Goal: Task Accomplishment & Management: Complete application form

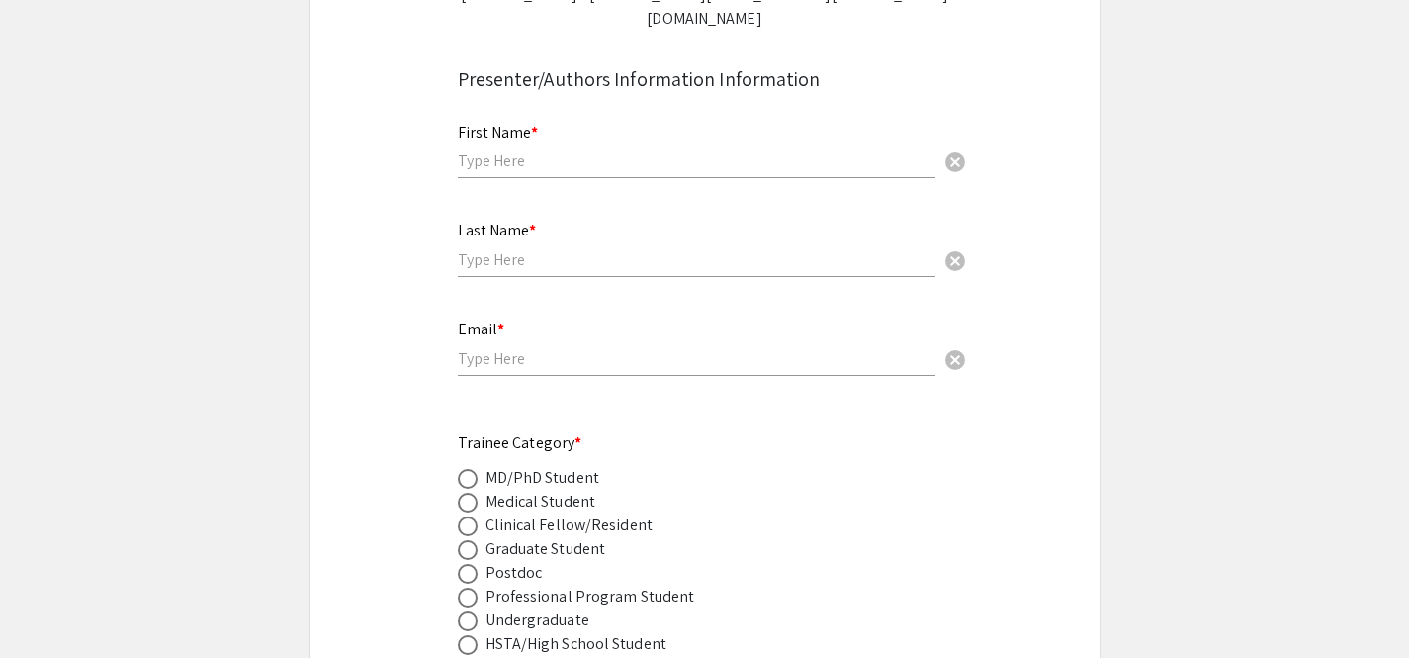
scroll to position [550, 0]
click at [561, 148] on input "text" at bounding box center [697, 158] width 478 height 21
type input "[GEOGRAPHIC_DATA]"
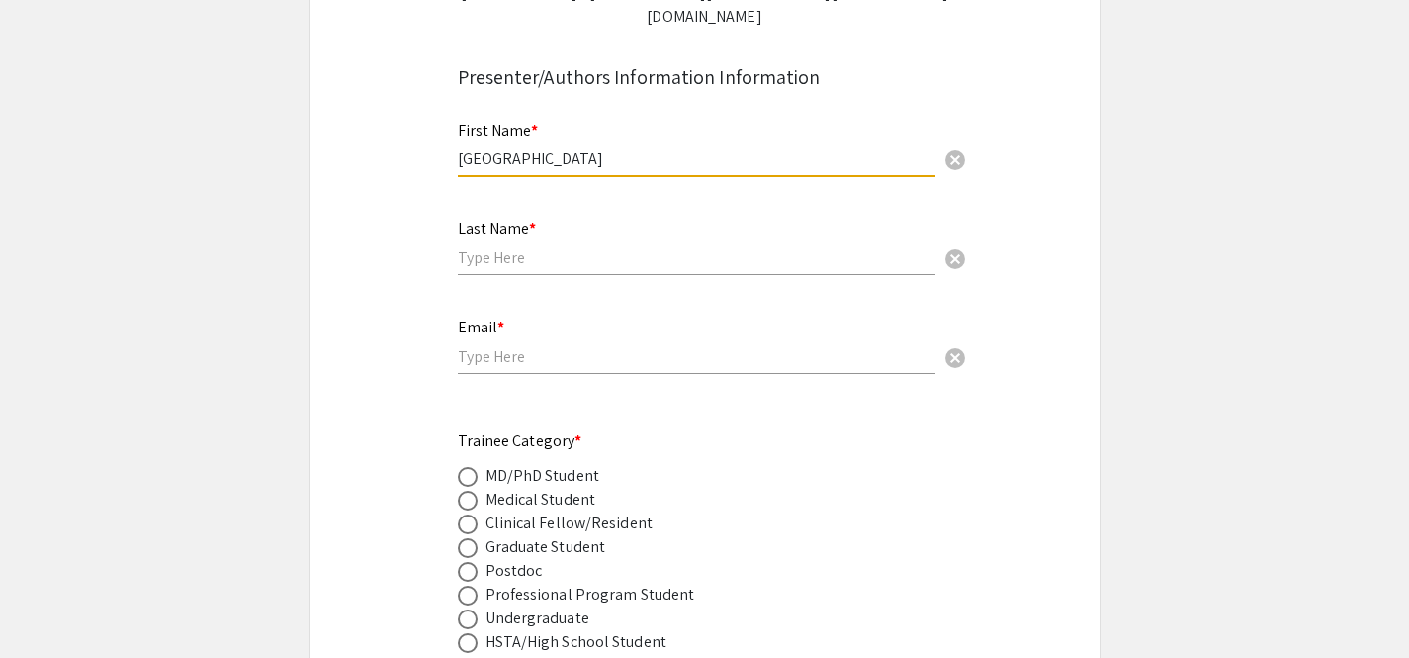
type input "Lang"
type input "[EMAIL_ADDRESS][DOMAIN_NAME]"
click at [643, 346] on input "[EMAIL_ADDRESS][DOMAIN_NAME]" at bounding box center [697, 356] width 478 height 21
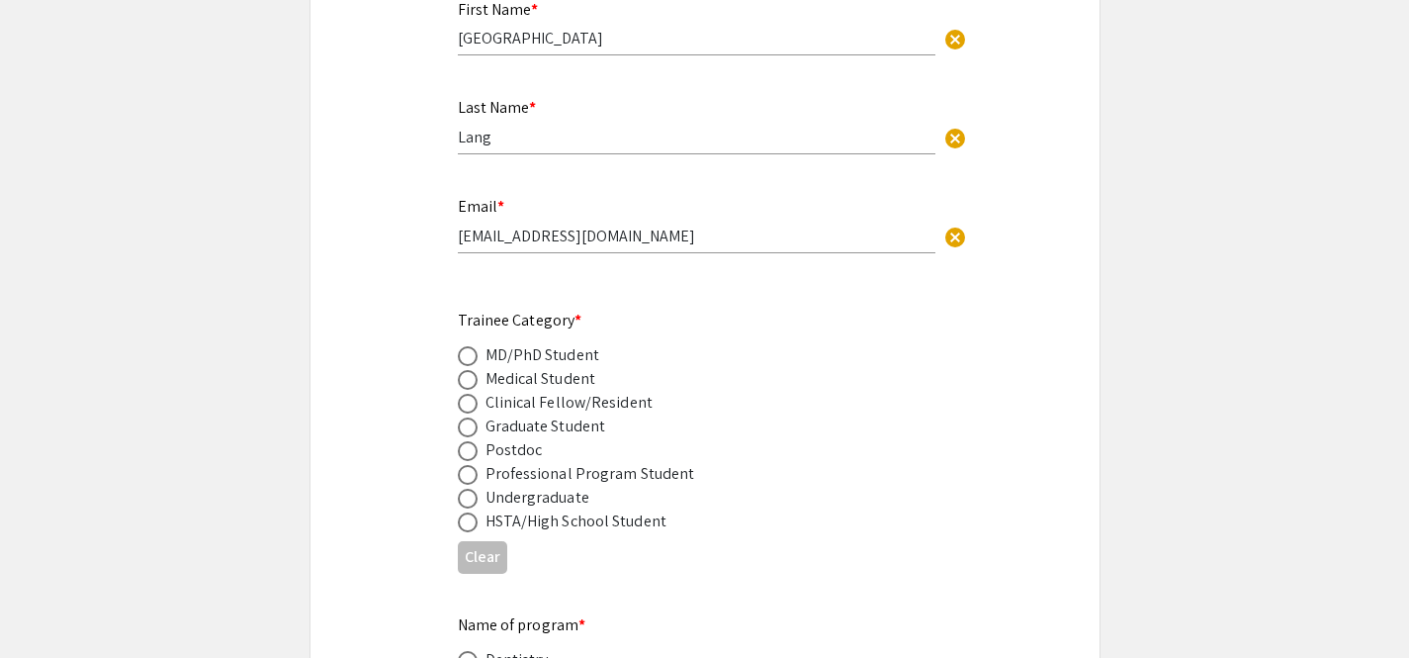
scroll to position [679, 0]
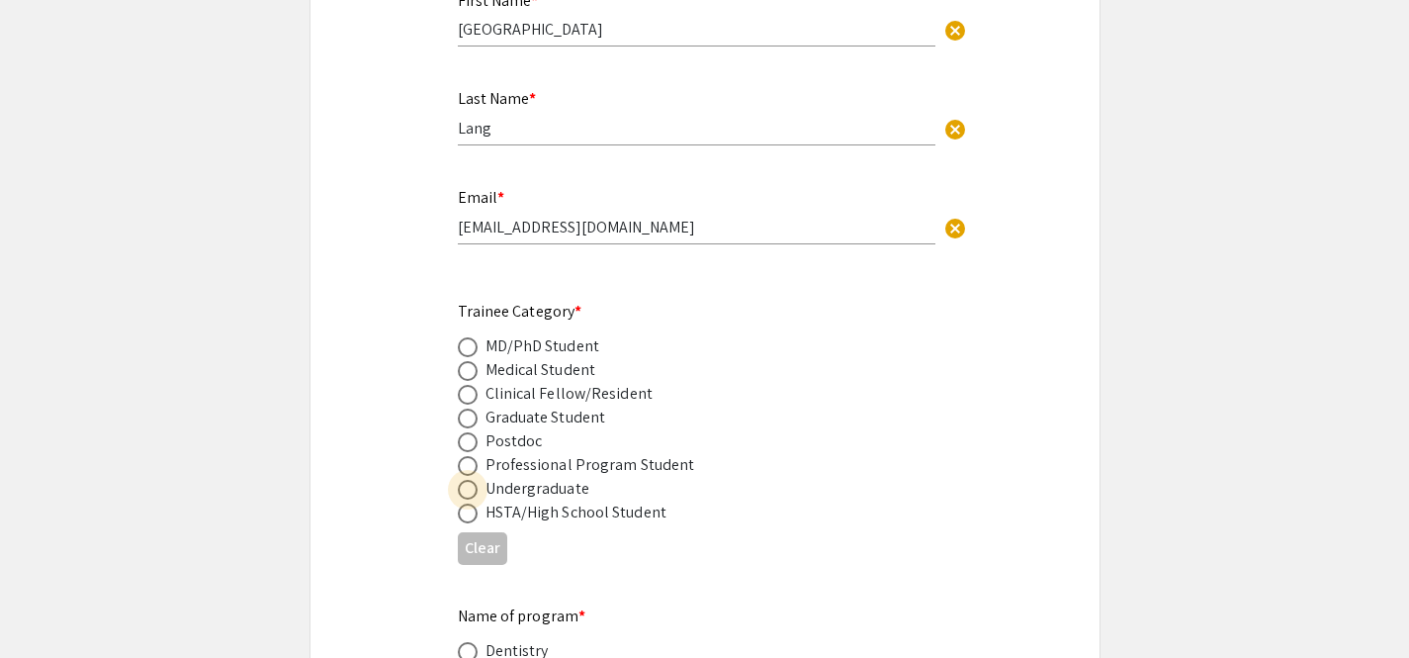
click at [473, 480] on span at bounding box center [468, 490] width 20 height 20
click at [473, 480] on input "radio" at bounding box center [468, 490] width 20 height 20
radio input "true"
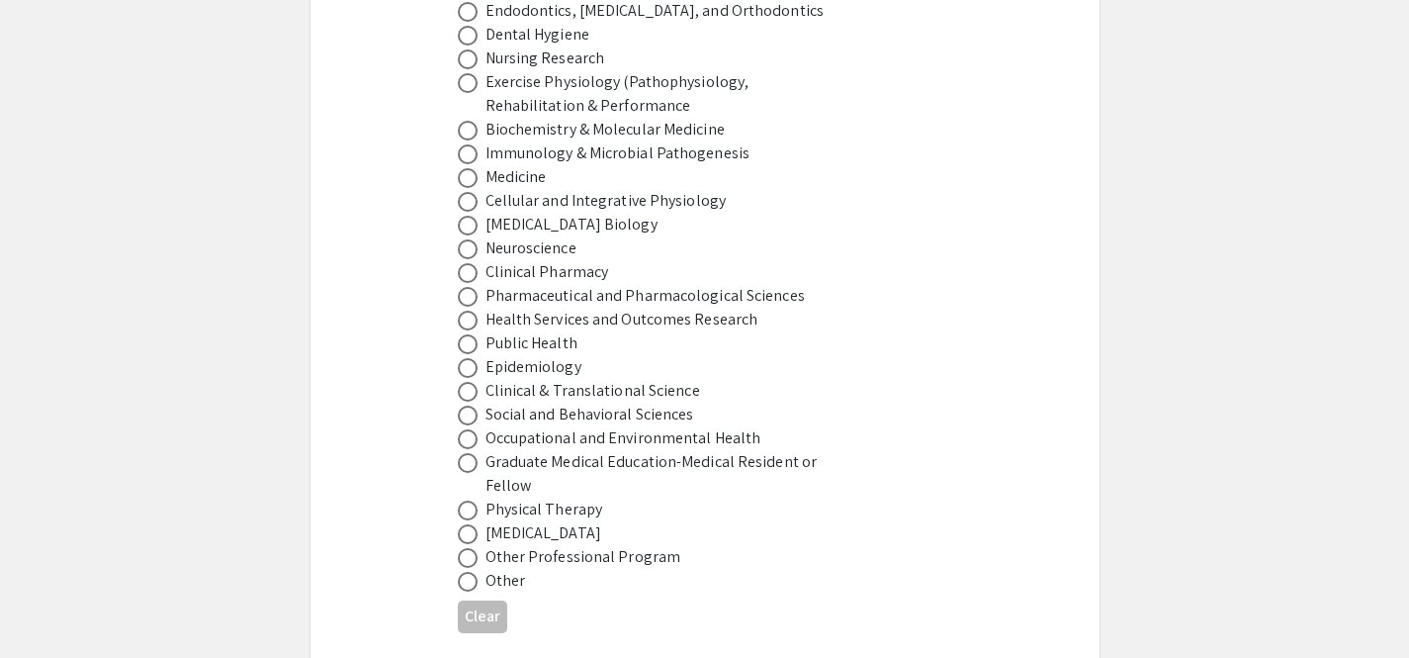
scroll to position [1347, 0]
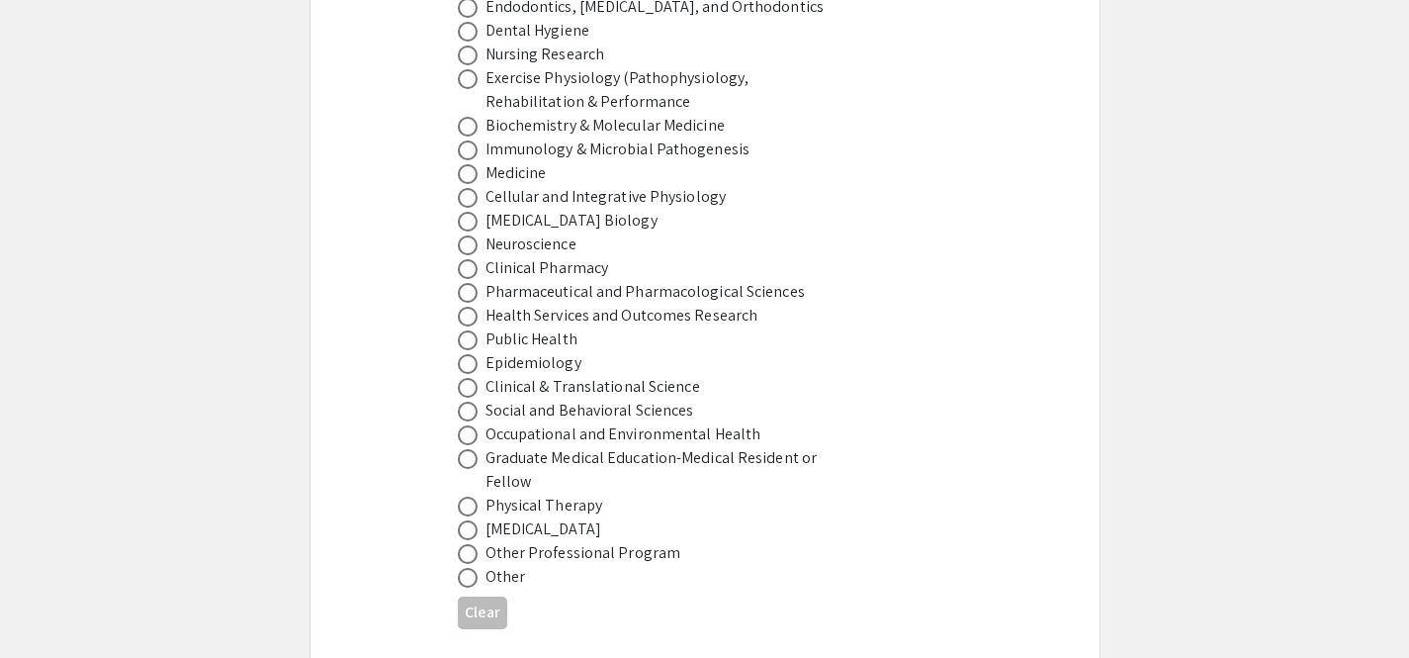
click at [468, 235] on span at bounding box center [468, 245] width 20 height 20
click at [468, 235] on input "radio" at bounding box center [468, 245] width 20 height 20
radio input "true"
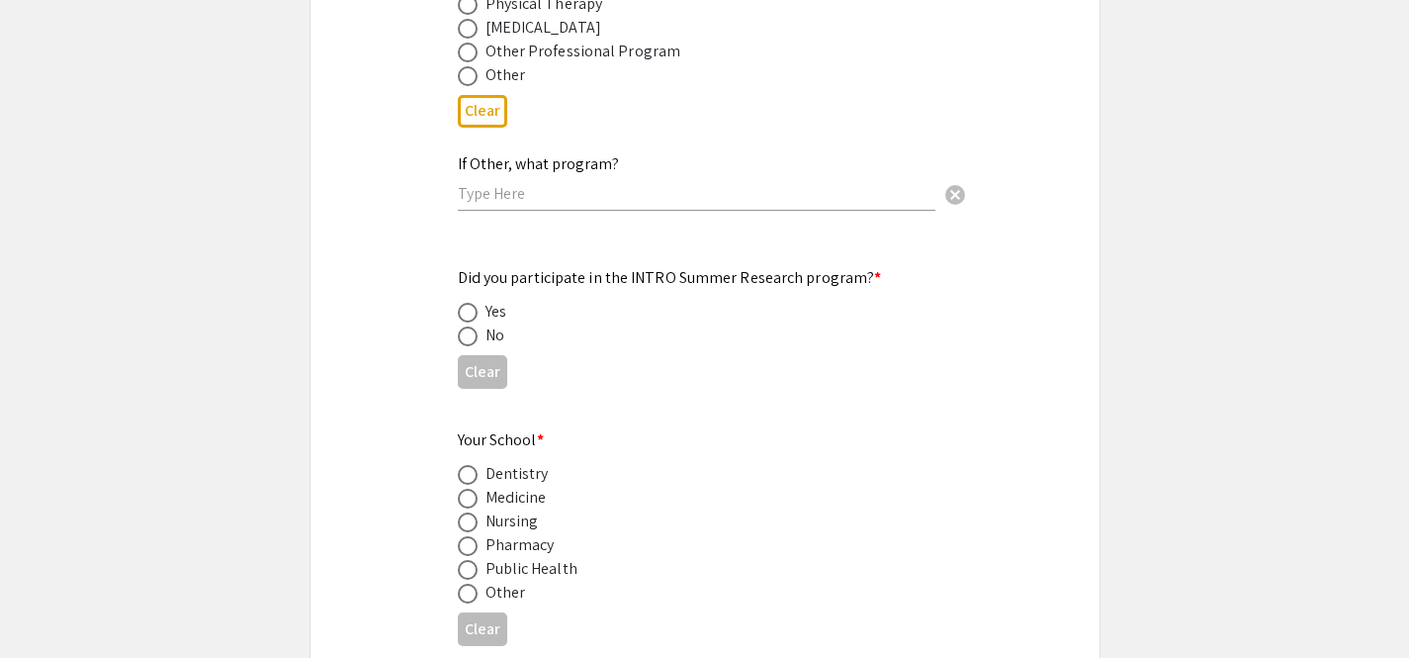
scroll to position [1862, 0]
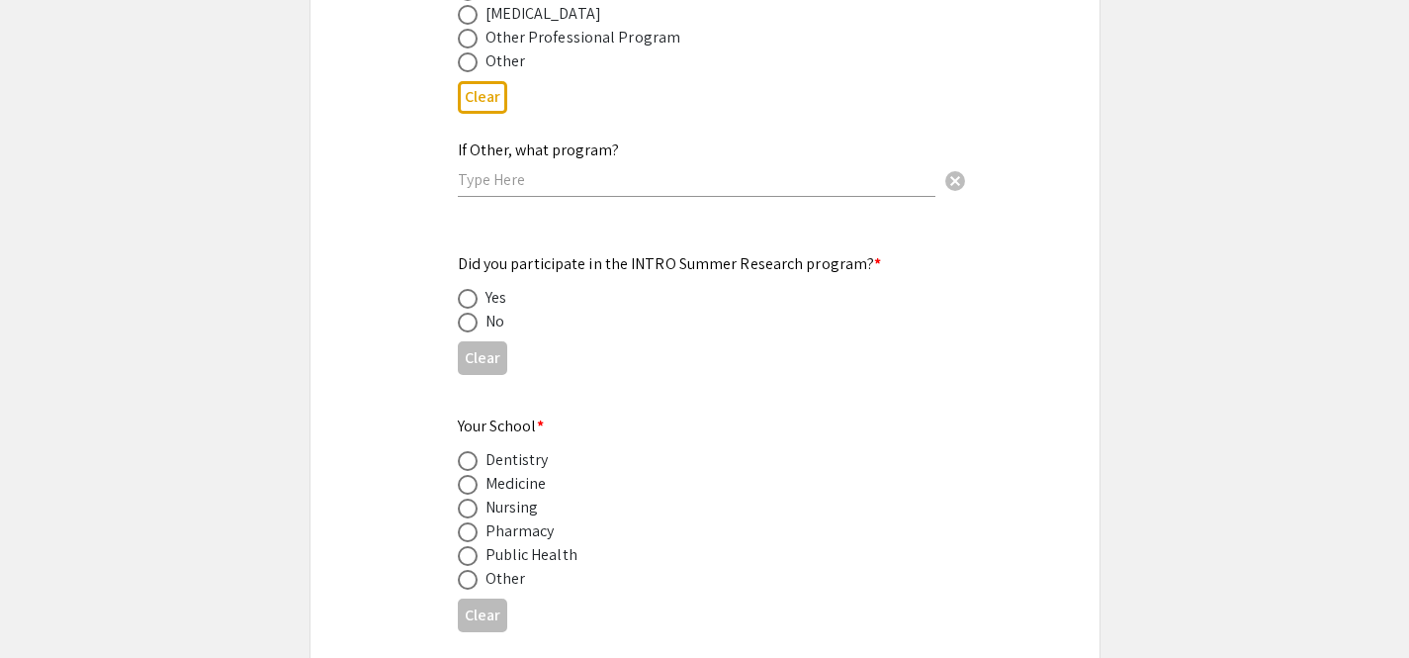
click at [467, 312] on span at bounding box center [468, 322] width 20 height 20
click at [467, 312] on input "radio" at bounding box center [468, 322] width 20 height 20
radio input "true"
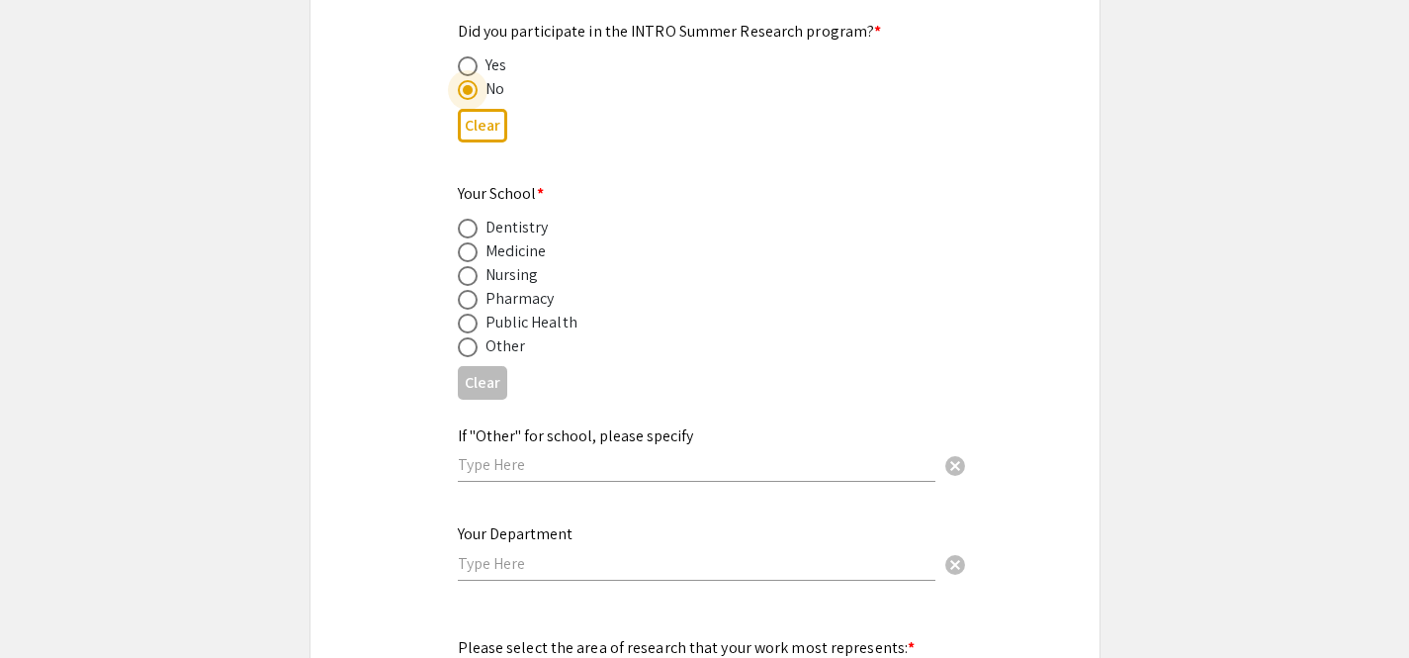
scroll to position [2106, 0]
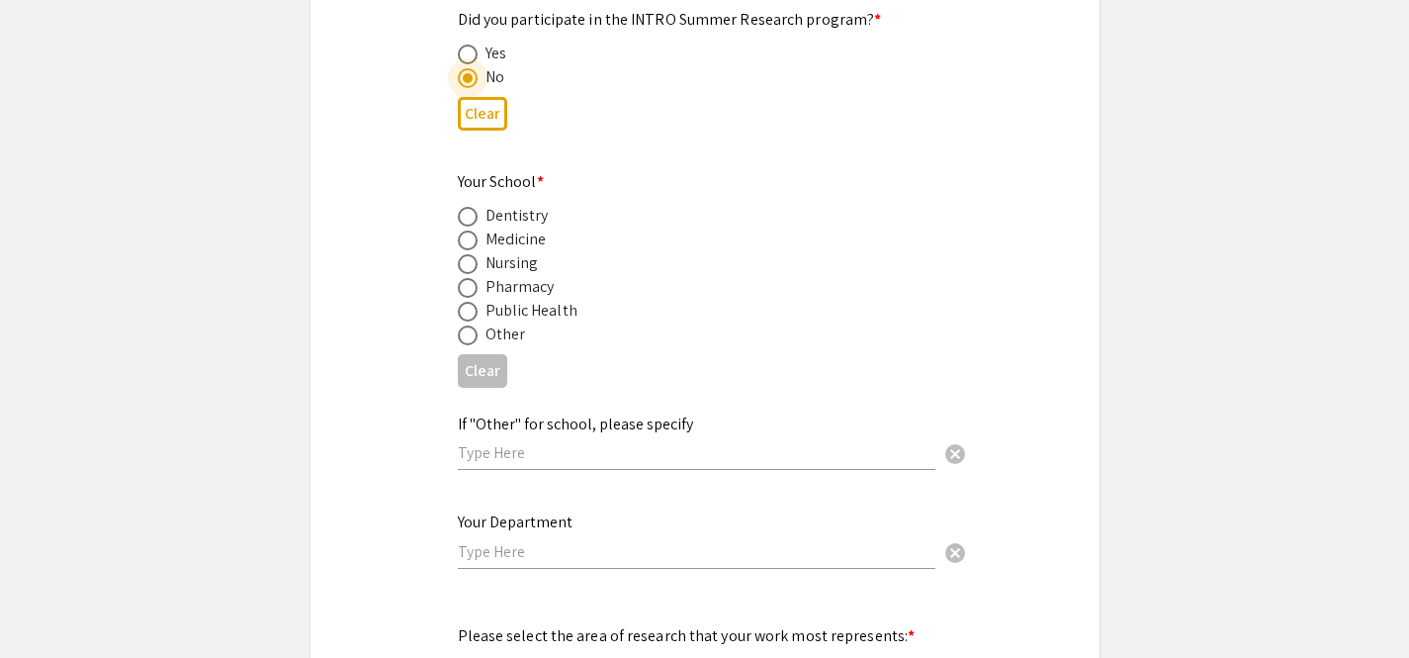
click at [474, 325] on span at bounding box center [468, 335] width 20 height 20
click at [474, 325] on input "radio" at bounding box center [468, 335] width 20 height 20
radio input "true"
click at [502, 442] on input "text" at bounding box center [697, 452] width 478 height 21
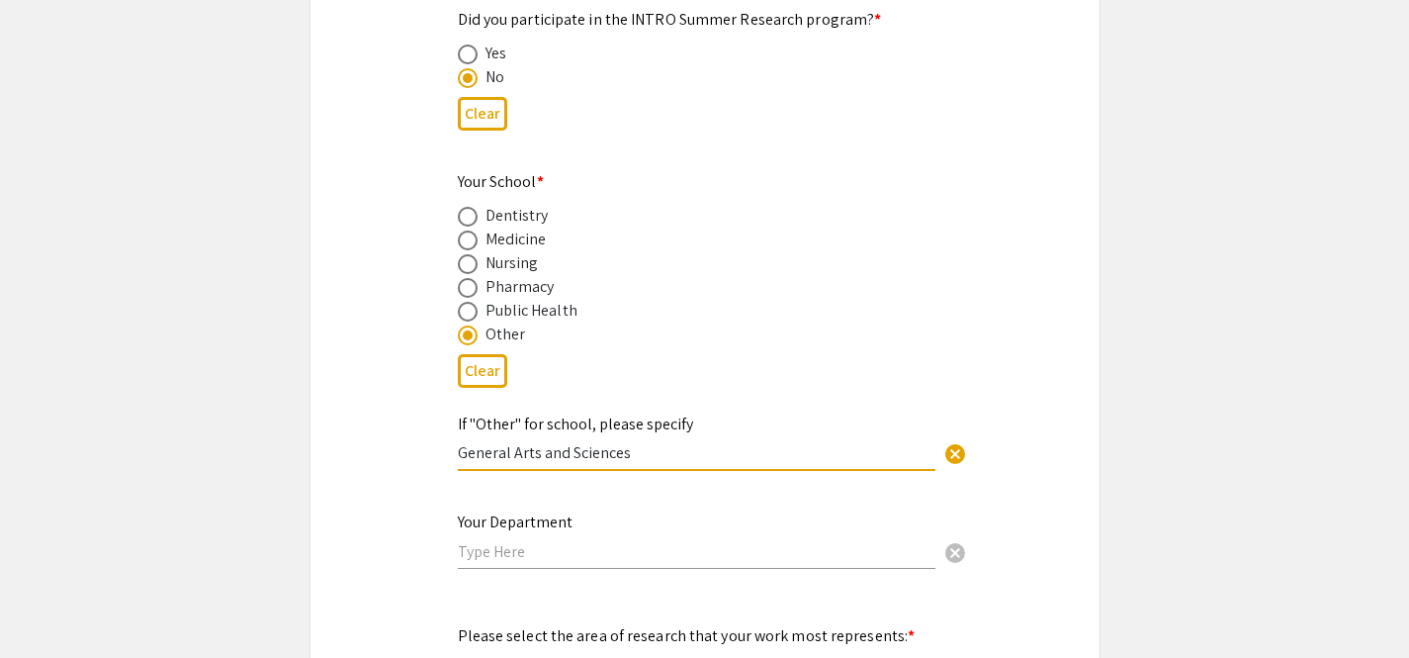
drag, startPoint x: 631, startPoint y: 437, endPoint x: 441, endPoint y: 432, distance: 189.9
type input "Liberal Arts"
click at [481, 541] on input "text" at bounding box center [697, 551] width 478 height 21
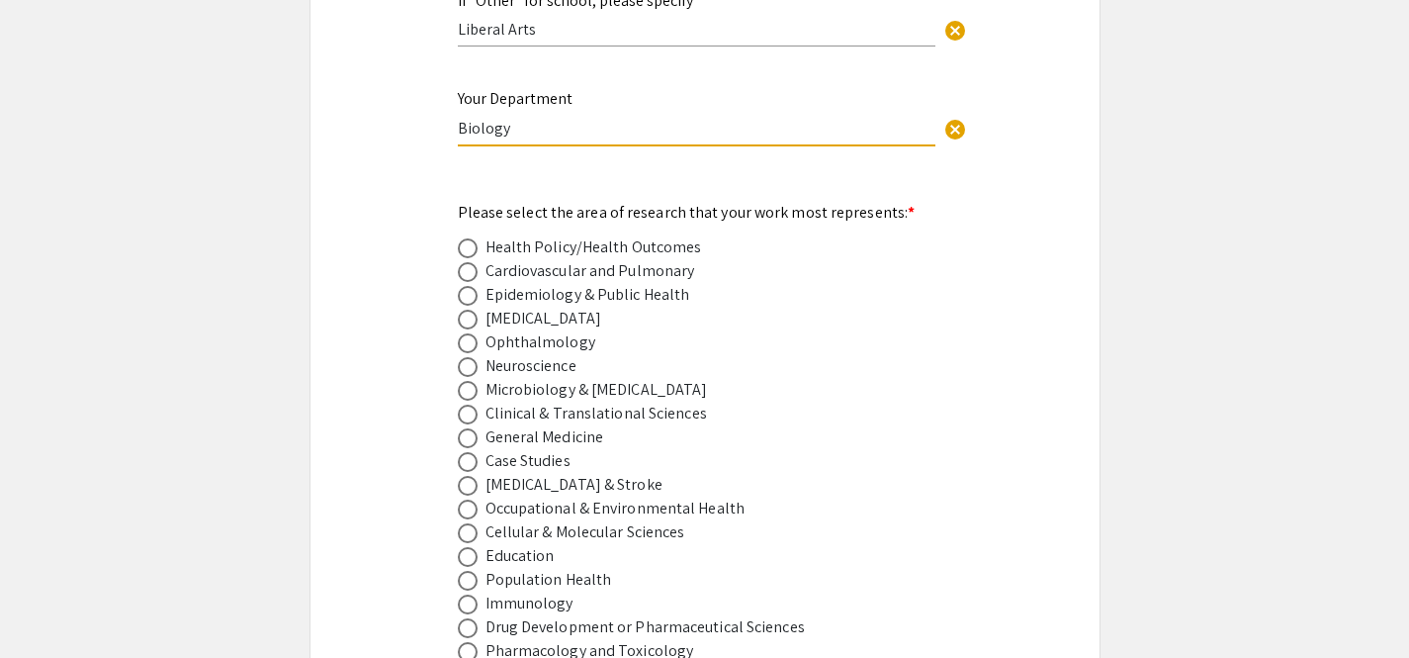
scroll to position [2531, 0]
type input "Biology"
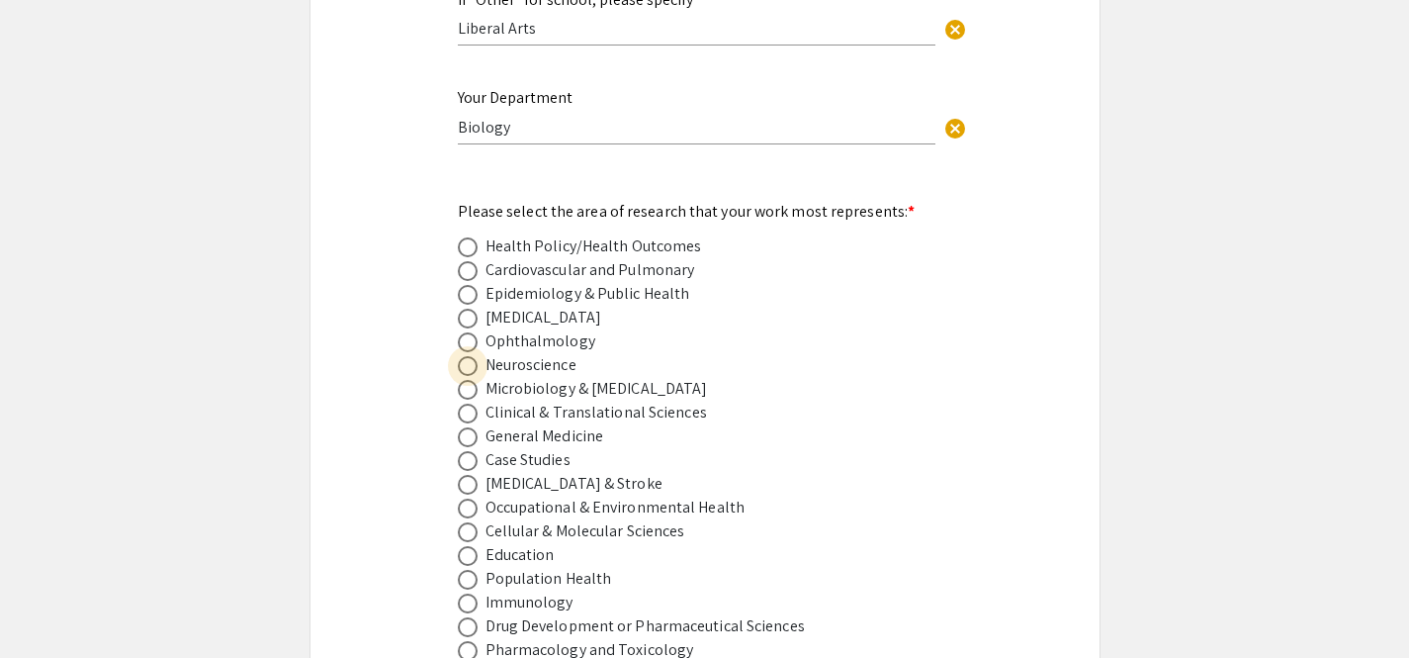
click at [465, 356] on span at bounding box center [468, 366] width 20 height 20
click at [465, 356] on input "radio" at bounding box center [468, 366] width 20 height 20
radio input "true"
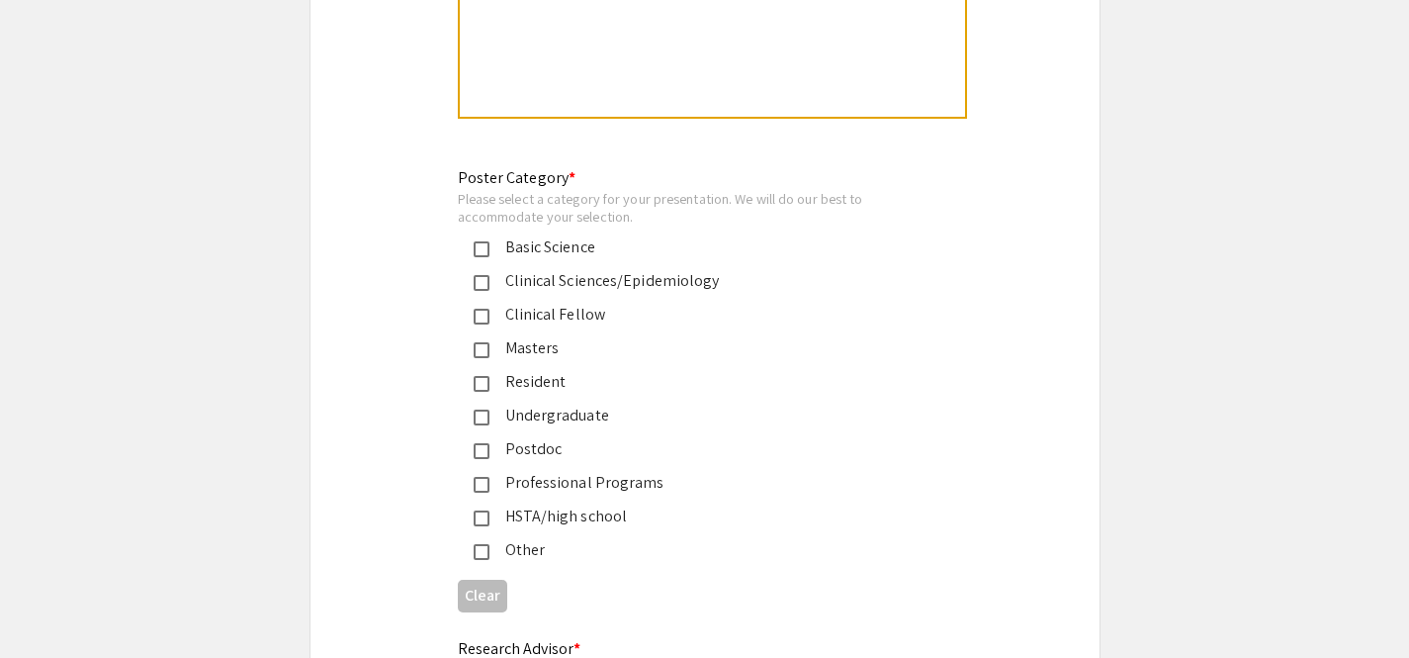
scroll to position [4501, 0]
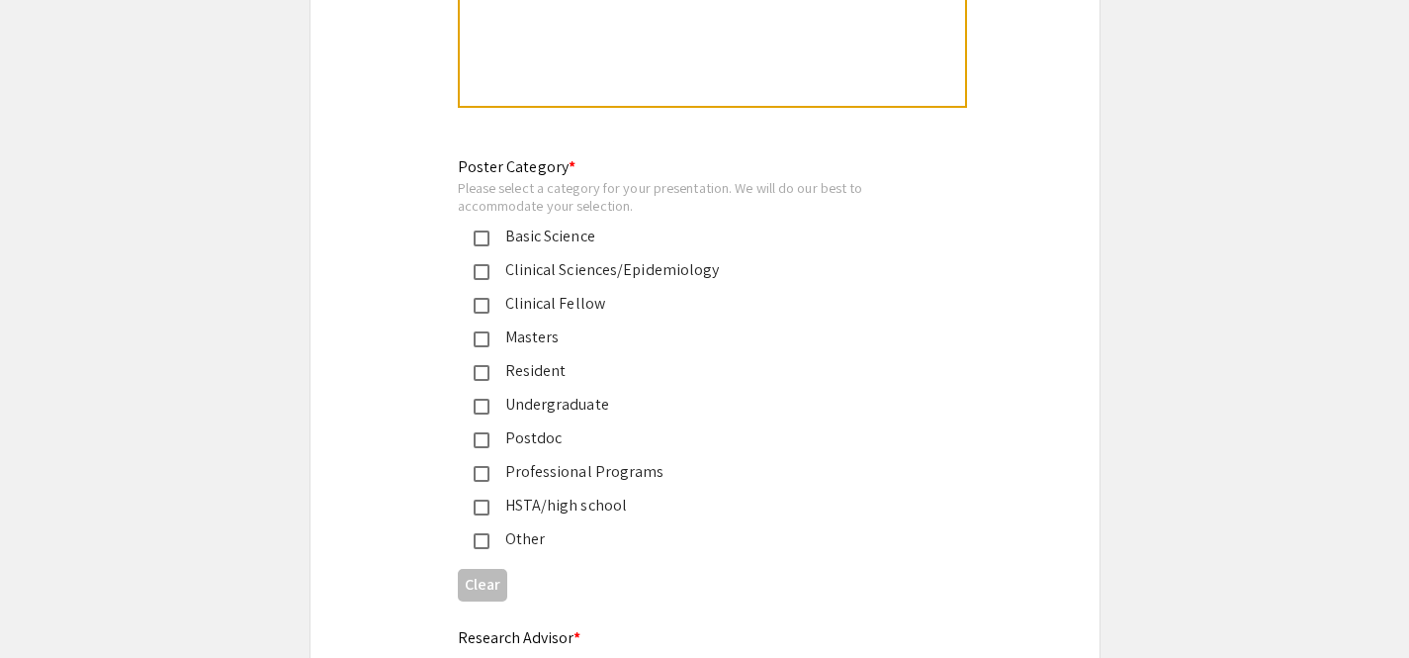
click at [482, 399] on mat-pseudo-checkbox at bounding box center [482, 407] width 16 height 16
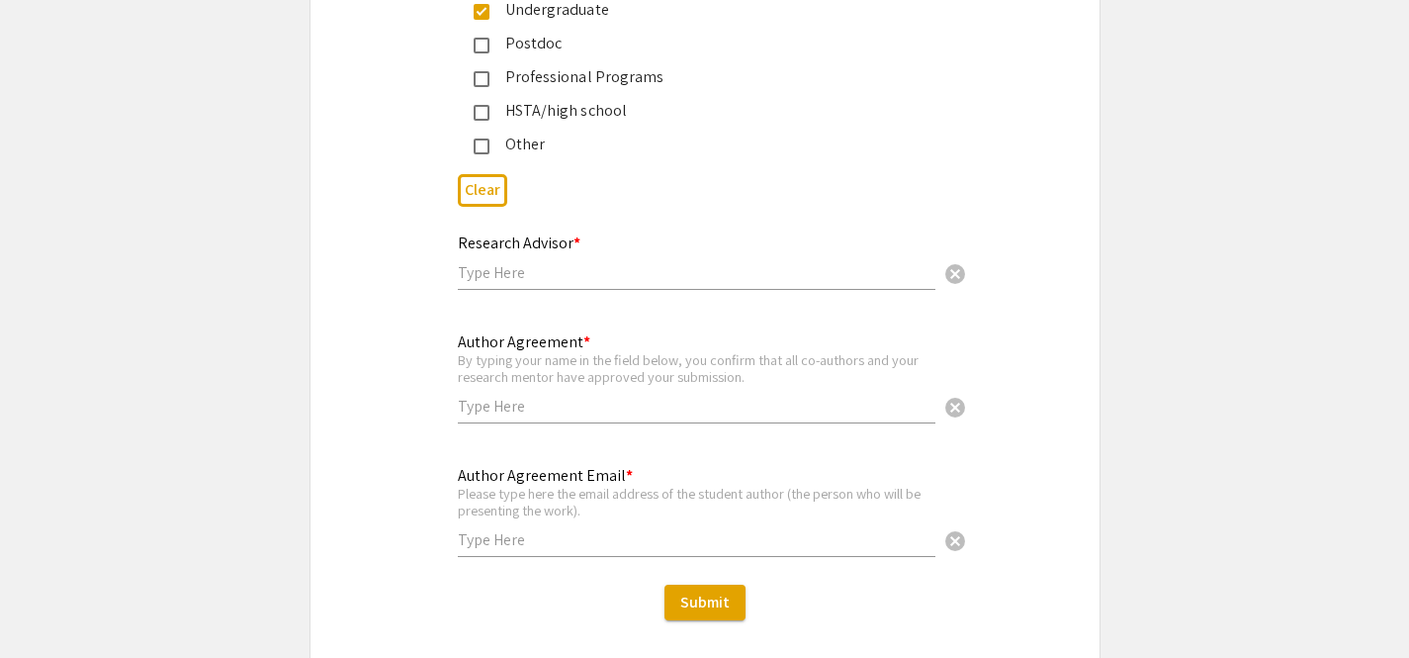
scroll to position [4899, 0]
click at [483, 398] on input "text" at bounding box center [697, 403] width 478 height 21
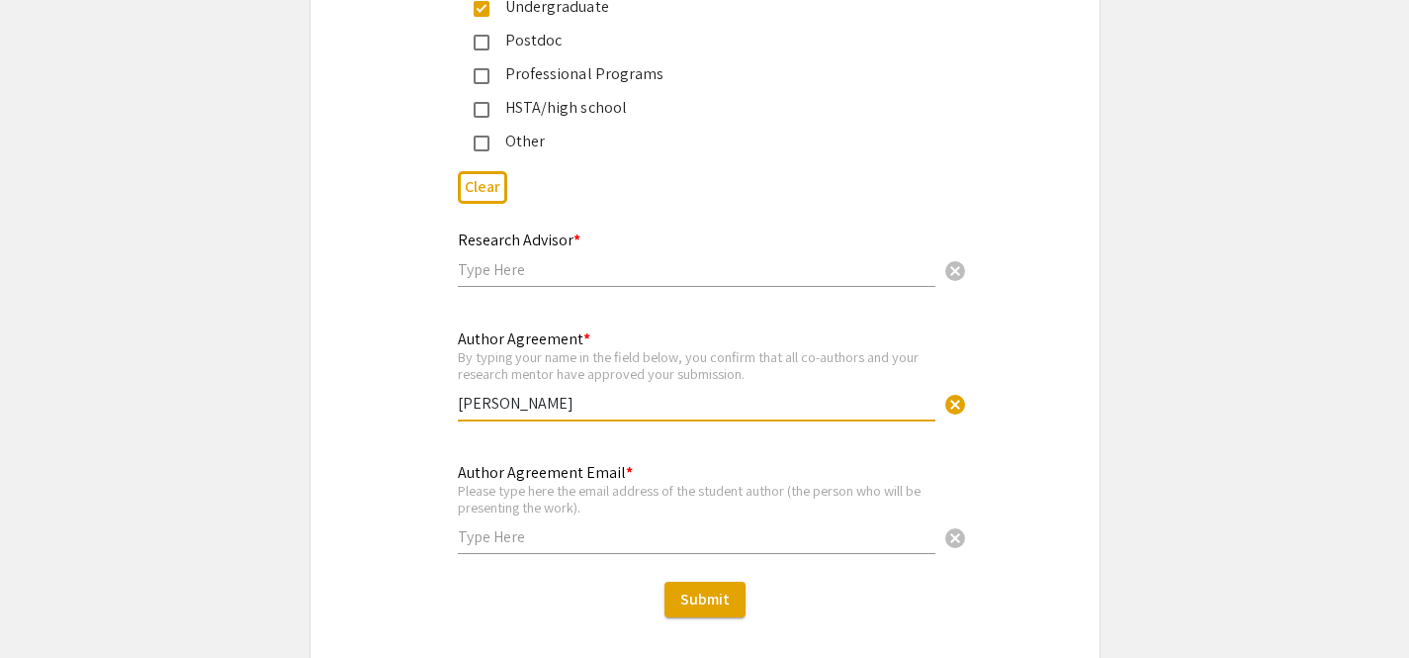
type input "[PERSON_NAME]"
click at [511, 528] on input "text" at bounding box center [697, 536] width 478 height 21
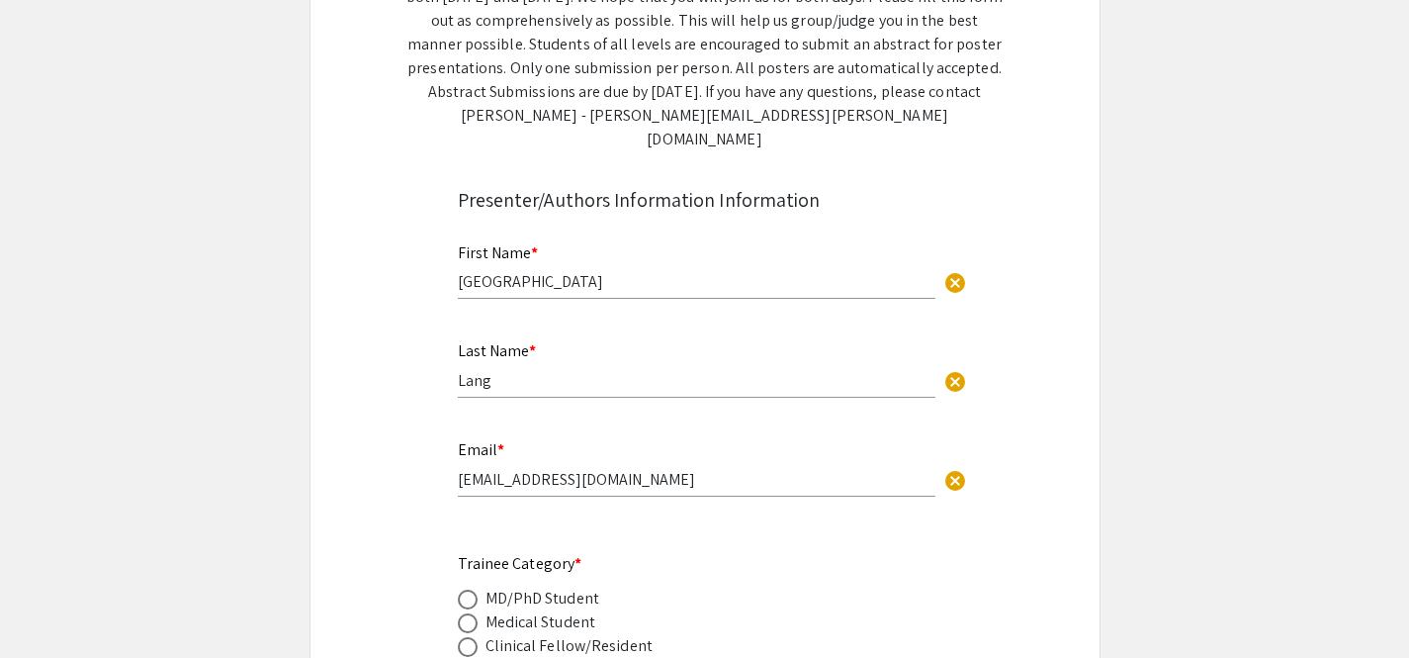
scroll to position [433, 0]
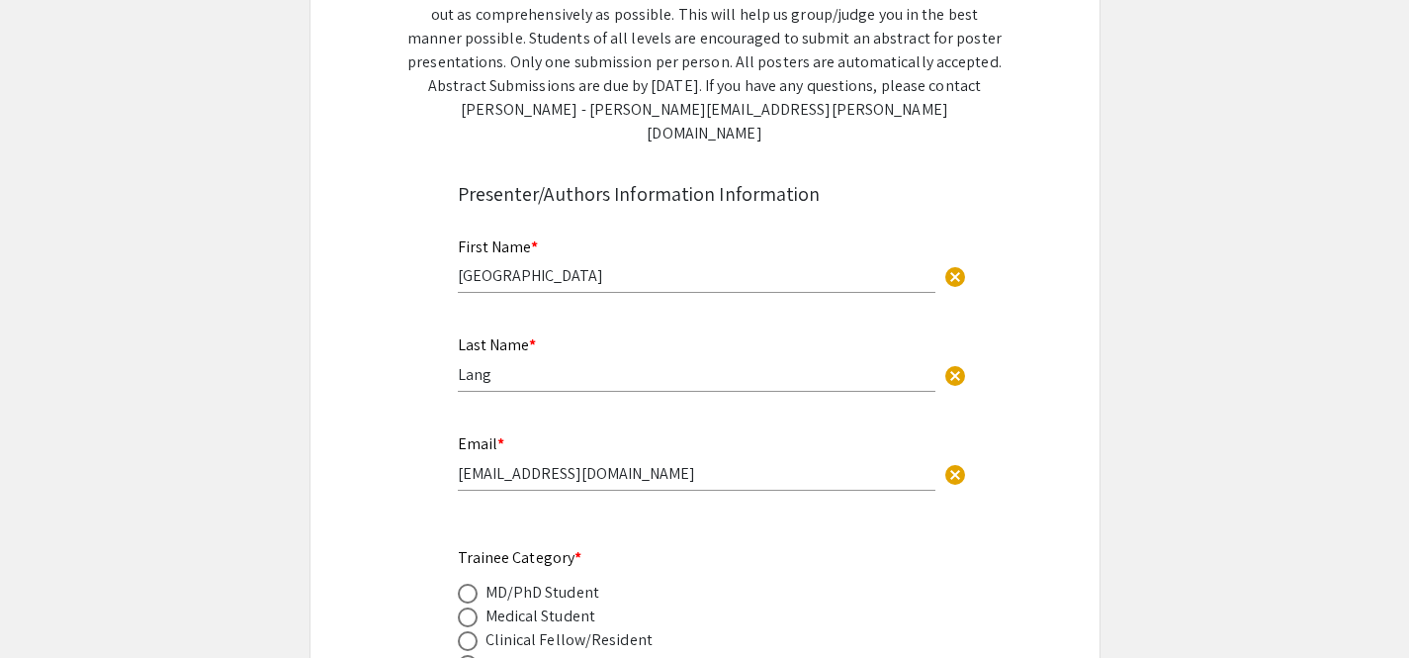
type input "[EMAIL_ADDRESS][DOMAIN_NAME]"
click at [630, 463] on input "[EMAIL_ADDRESS][DOMAIN_NAME]" at bounding box center [697, 473] width 478 height 21
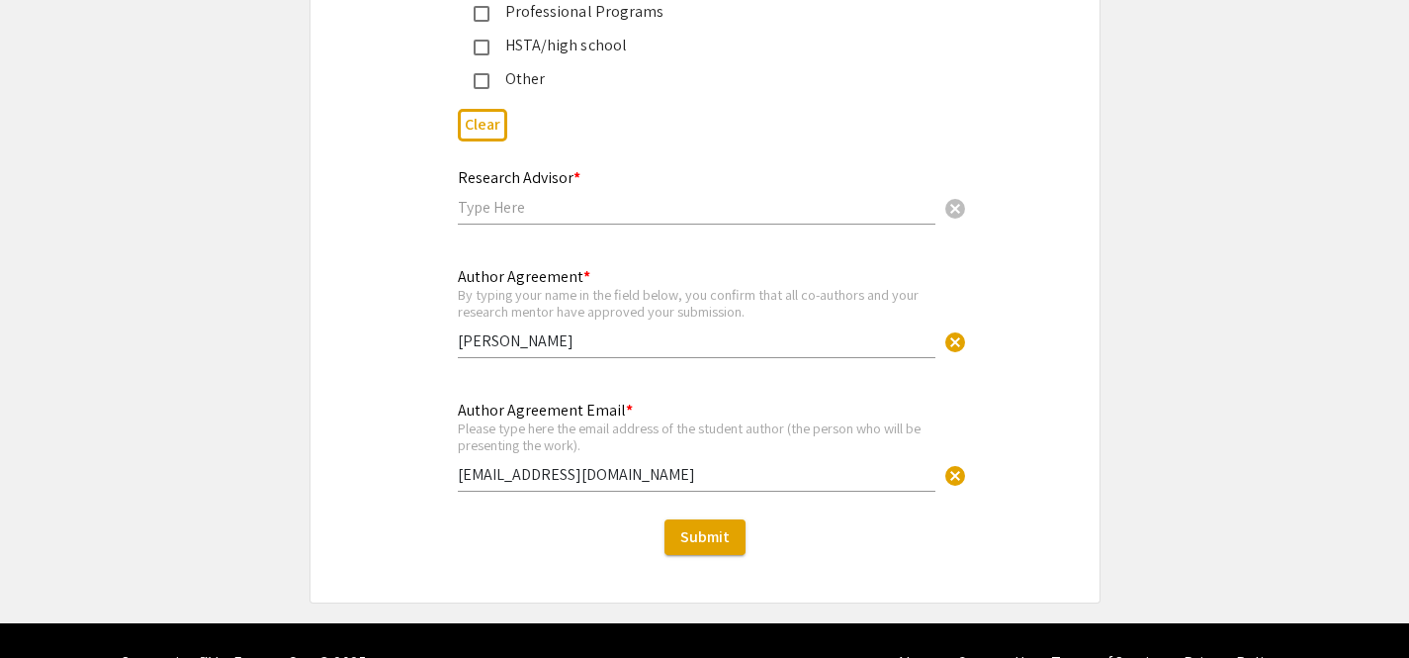
scroll to position [4995, 0]
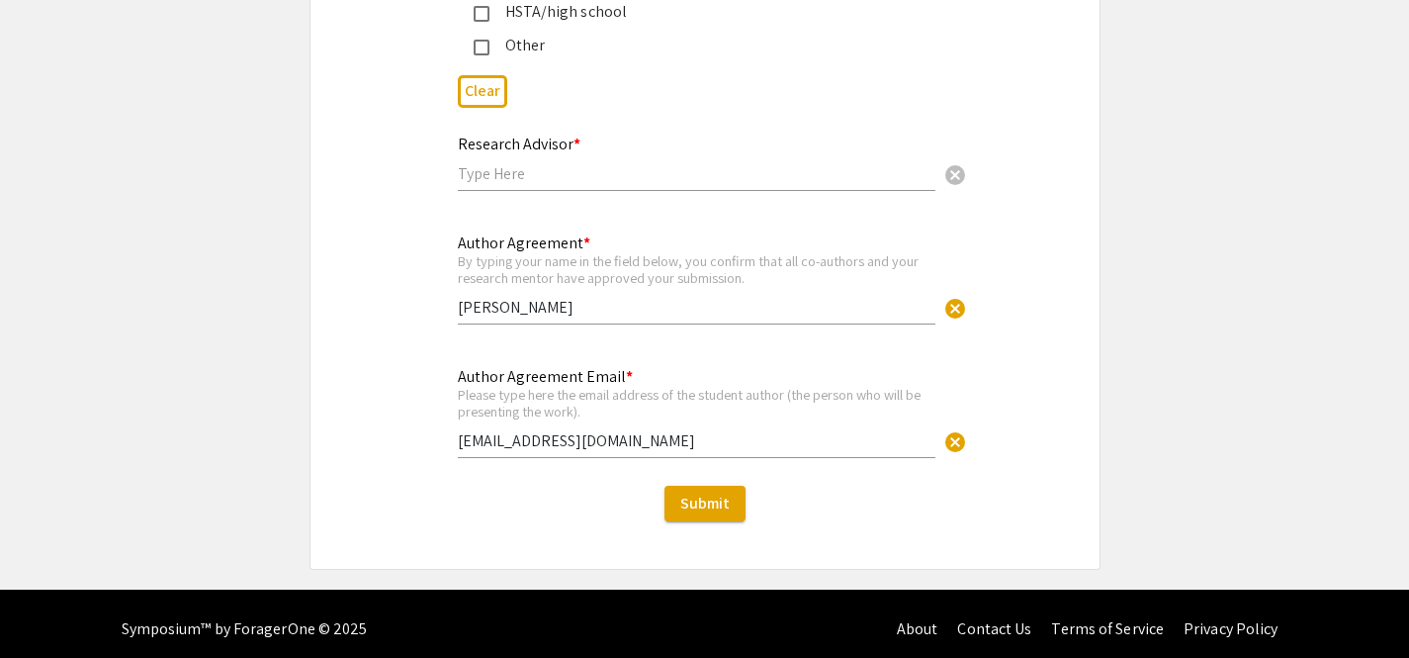
type input "[EMAIL_ADDRESS][DOMAIN_NAME]"
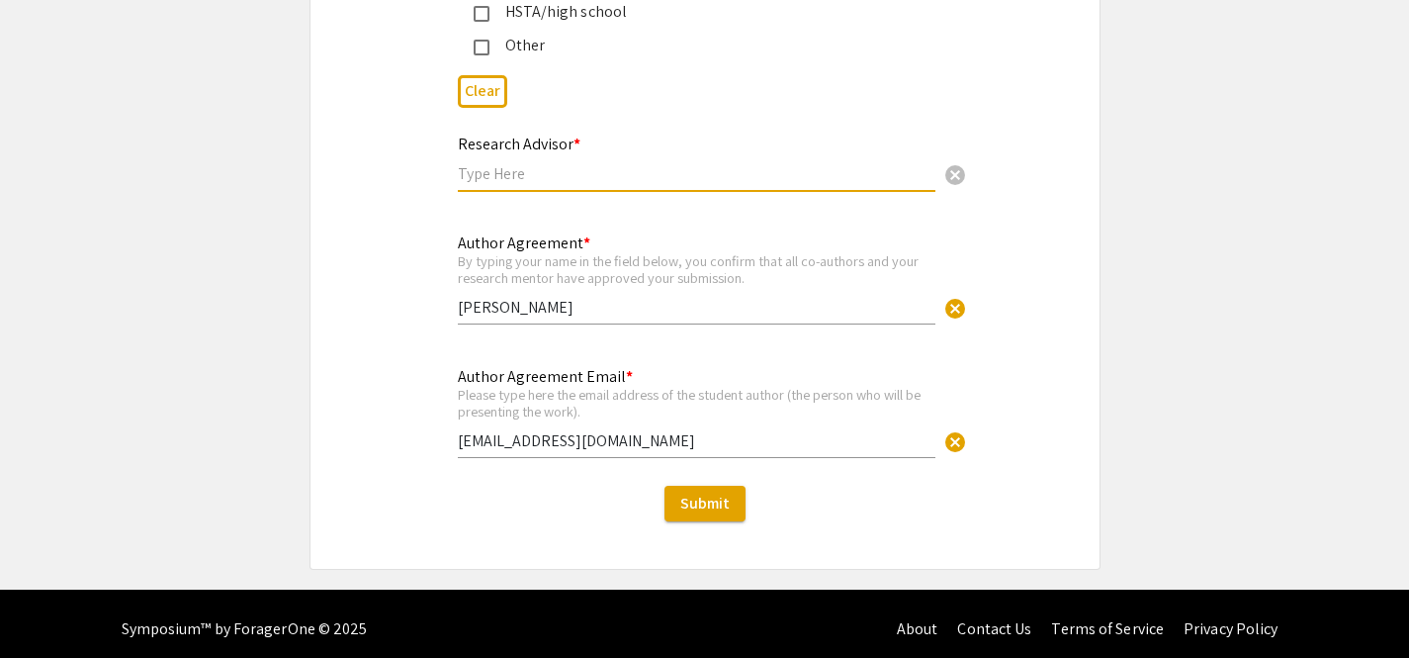
click at [527, 163] on input "text" at bounding box center [697, 173] width 478 height 21
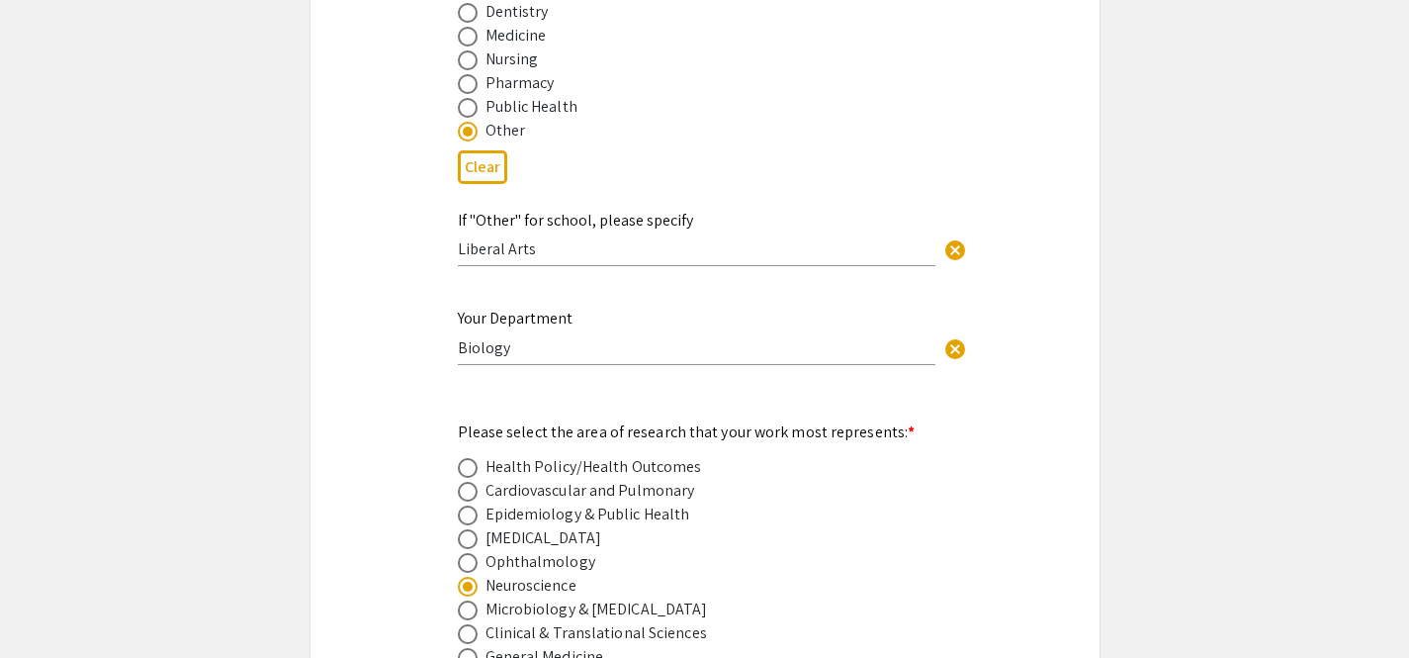
scroll to position [2007, 0]
